Goal: Task Accomplishment & Management: Use online tool/utility

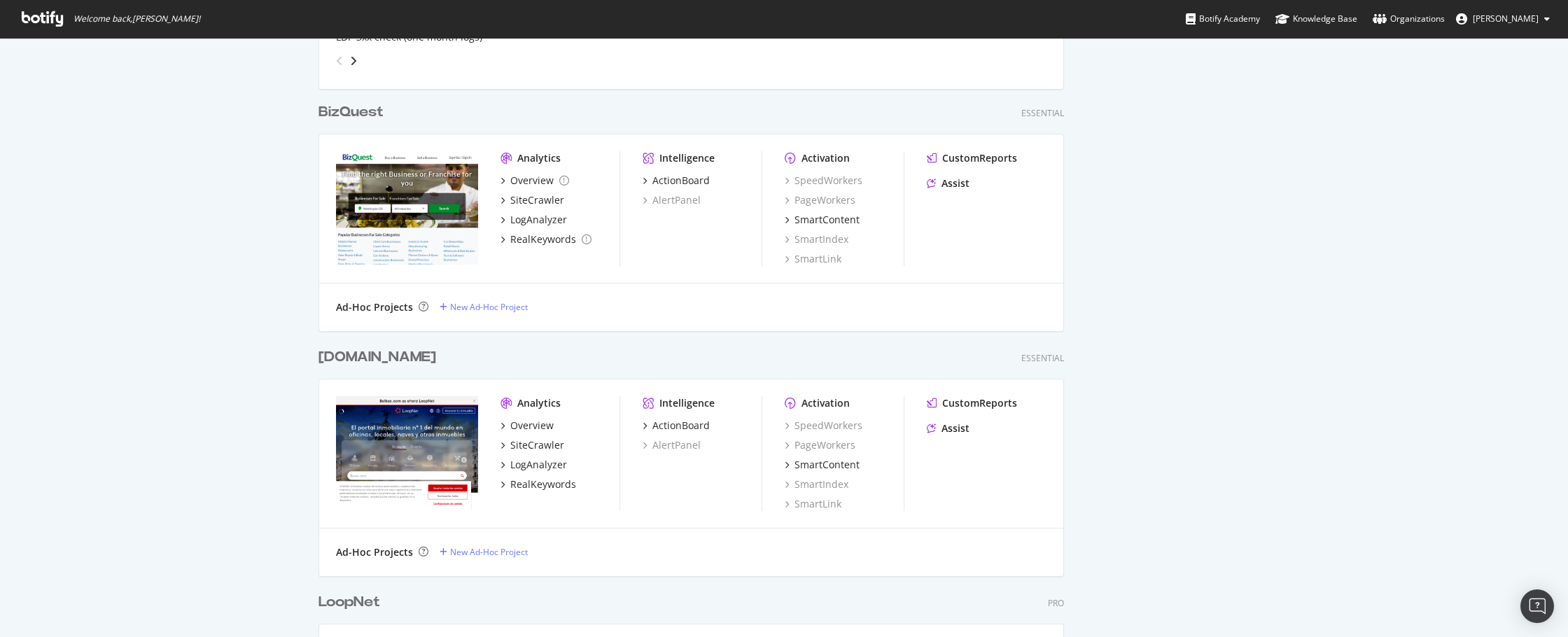
scroll to position [2309, 0]
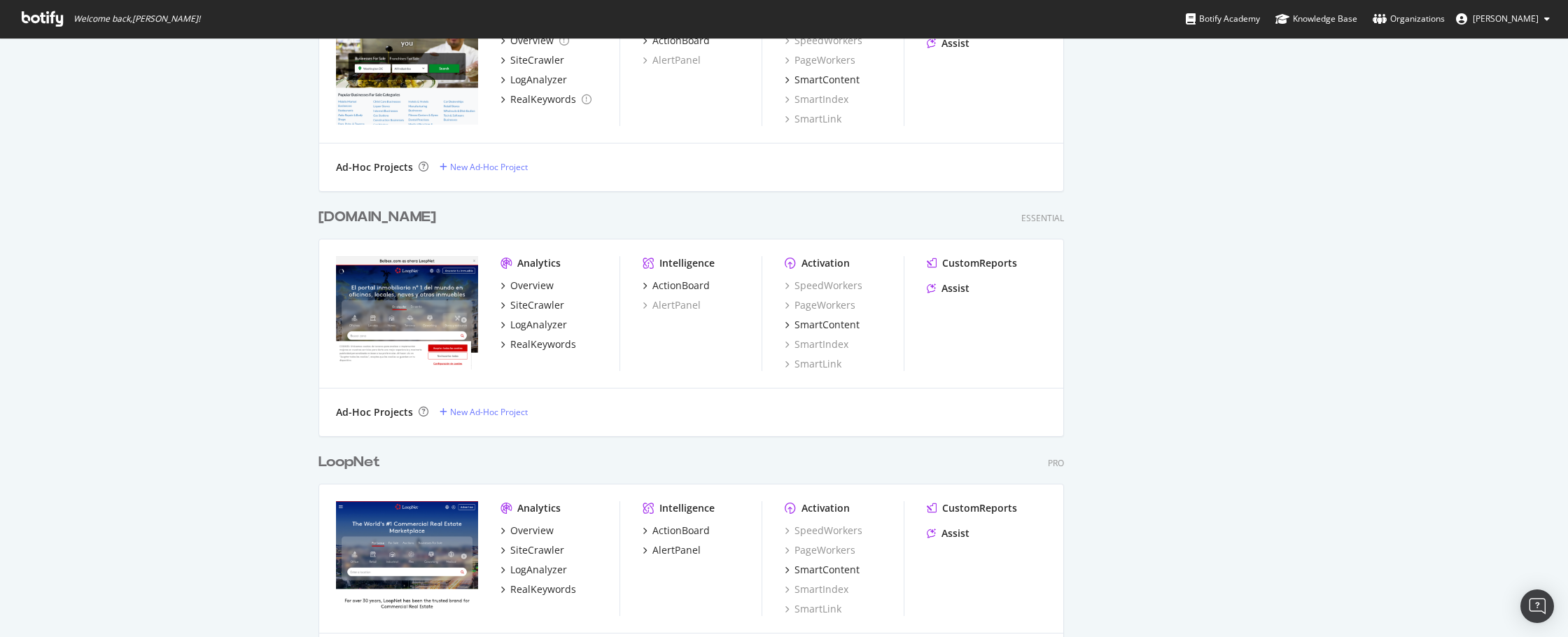
click at [360, 458] on div "LoopNet" at bounding box center [349, 461] width 62 height 20
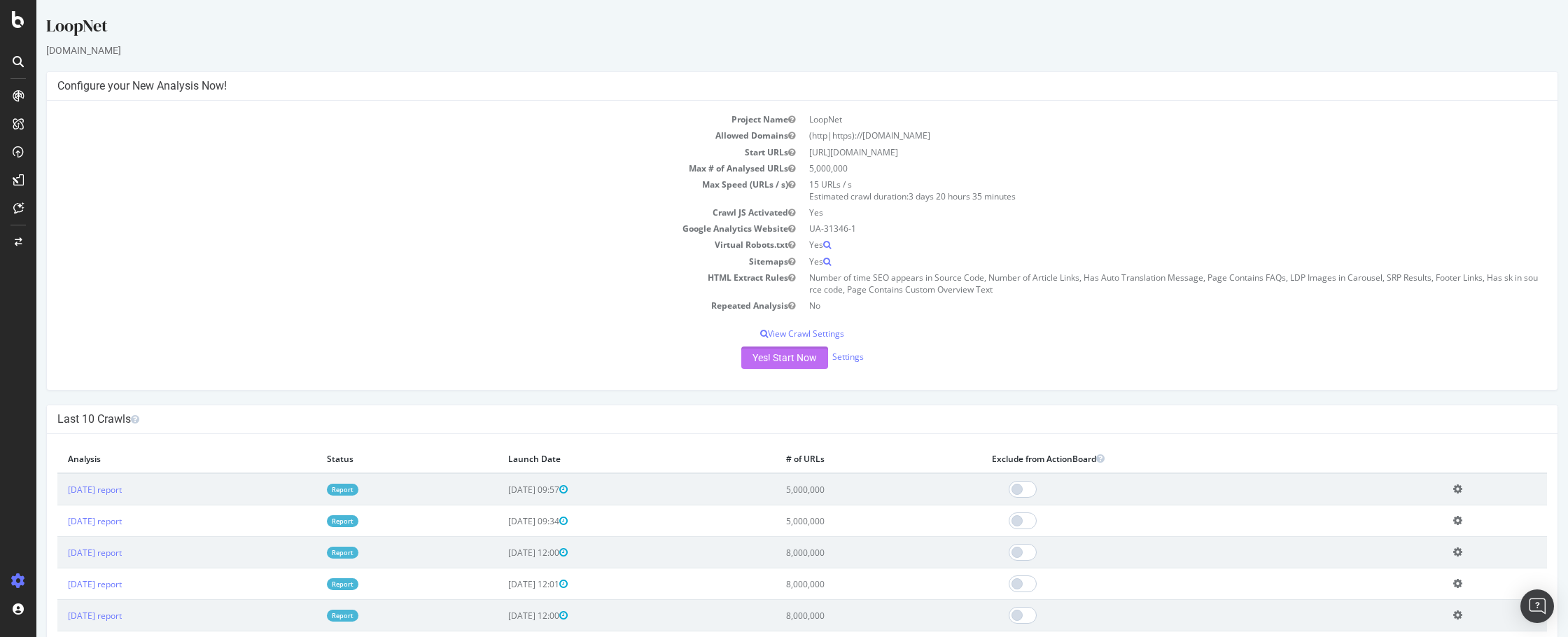
click at [780, 358] on button "Yes! Start Now" at bounding box center [784, 356] width 87 height 22
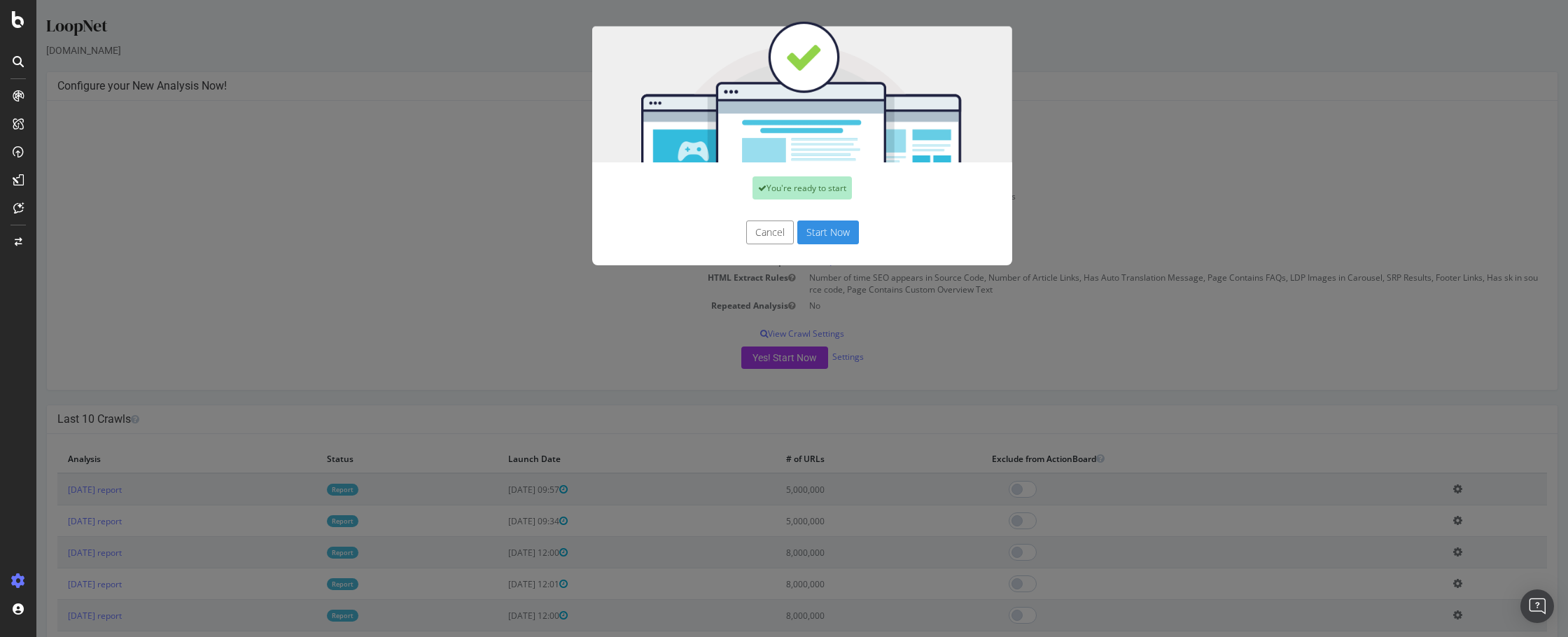
click at [828, 227] on button "Start Now" at bounding box center [829, 232] width 62 height 24
